Goal: Go to known website: Go to known website

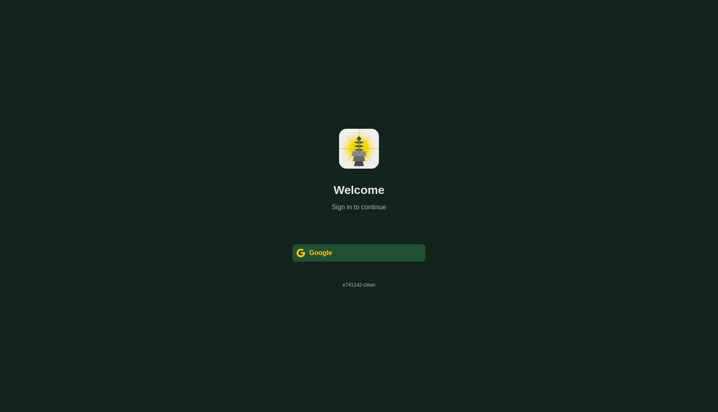
click at [333, 256] on div " Google" at bounding box center [359, 252] width 133 height 17
click at [320, 251] on div "Google" at bounding box center [320, 253] width 23 height 10
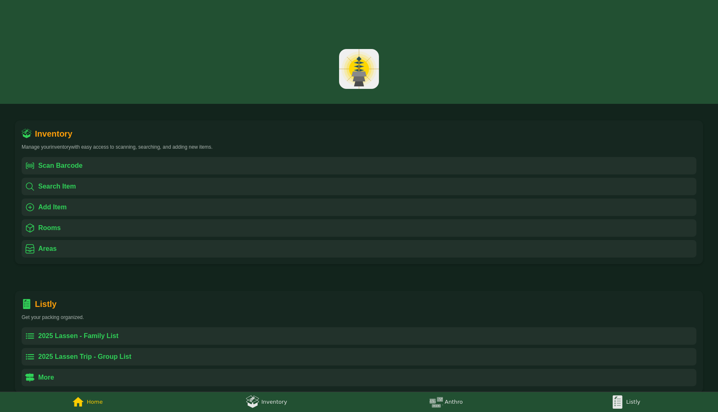
click at [548, 28] on div at bounding box center [359, 52] width 718 height 104
